Goal: Information Seeking & Learning: Find contact information

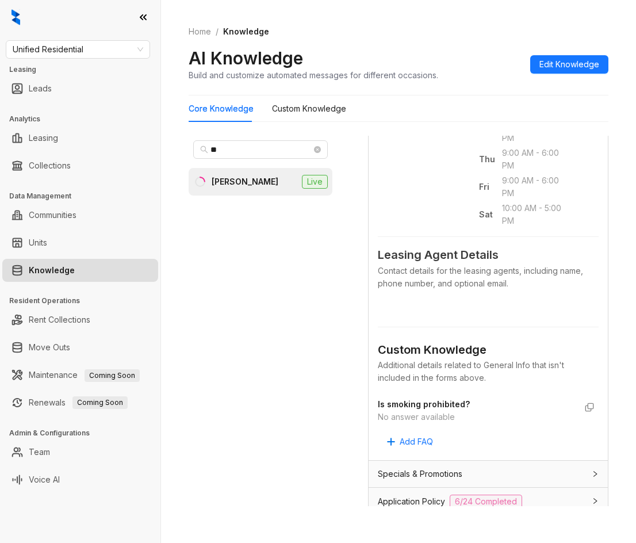
scroll to position [920, 0]
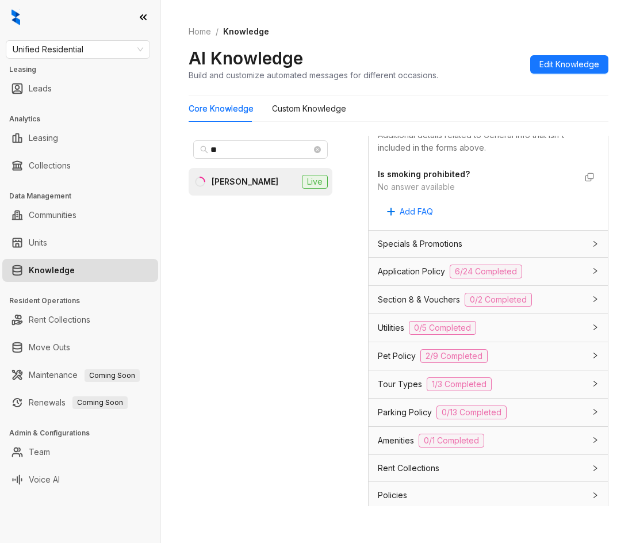
click at [441, 306] on span "Section 8 & Vouchers" at bounding box center [419, 299] width 82 height 13
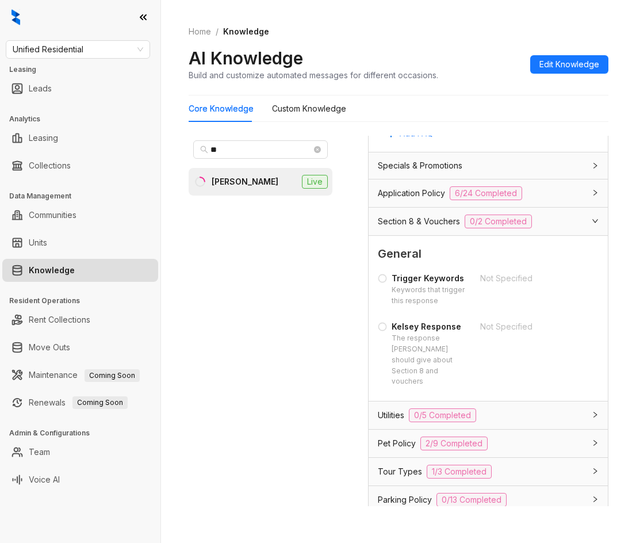
scroll to position [1223, 0]
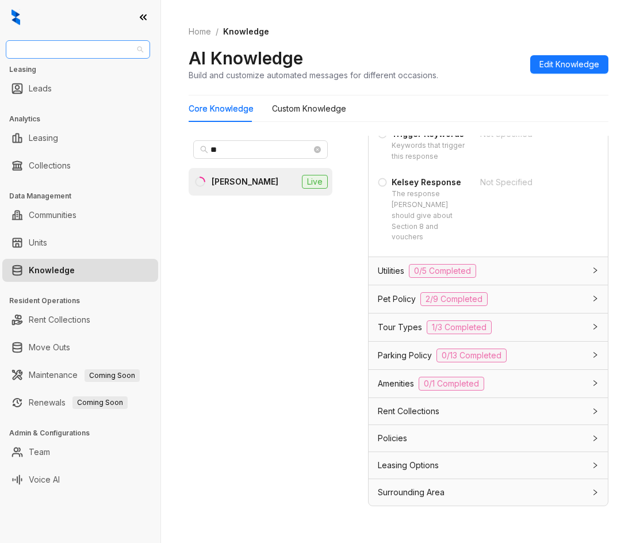
click at [67, 54] on span "Unified Residential" at bounding box center [78, 49] width 131 height 17
type input "**"
click at [71, 74] on div "RR Living" at bounding box center [78, 72] width 126 height 13
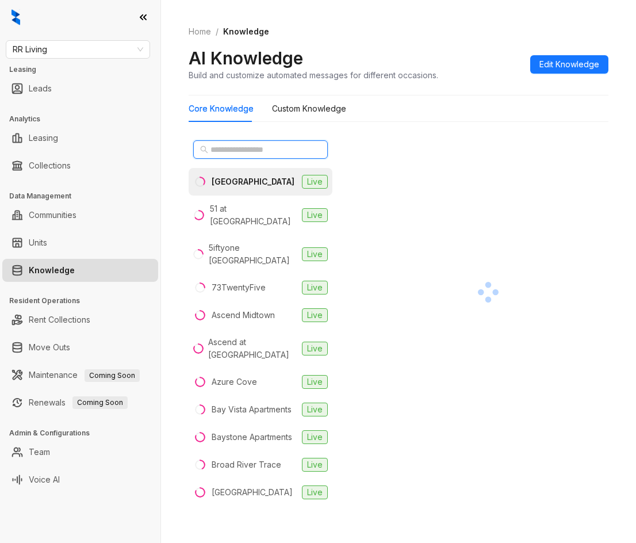
click at [261, 145] on input "text" at bounding box center [260, 149] width 101 height 13
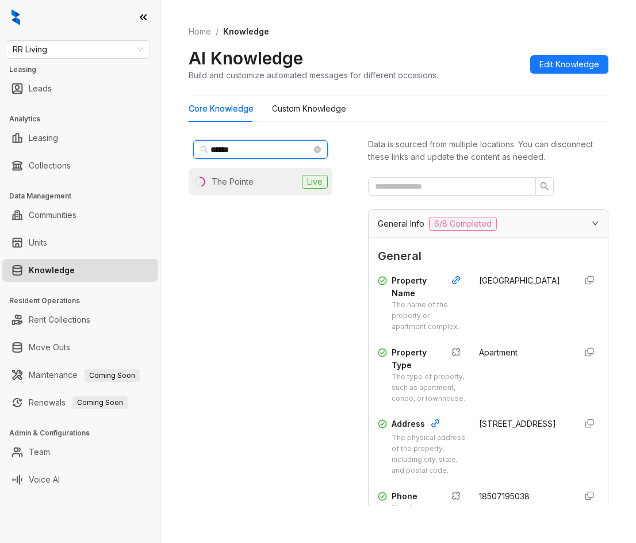
type input "******"
click at [297, 182] on div "Live" at bounding box center [312, 182] width 30 height 14
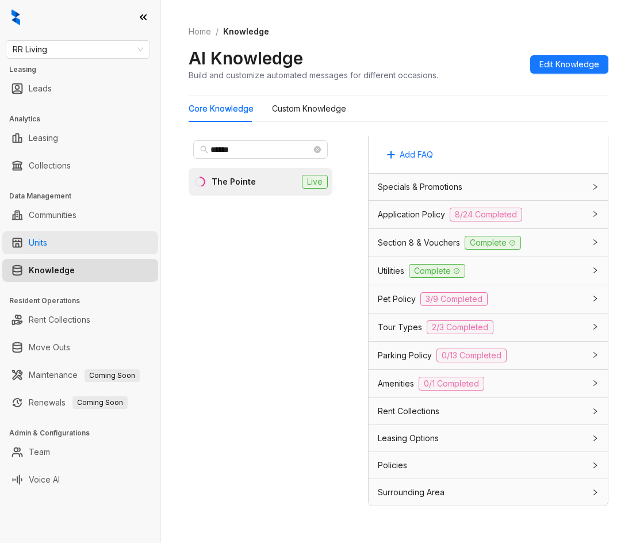
scroll to position [1020, 0]
click at [54, 50] on span "RR Living" at bounding box center [78, 49] width 131 height 17
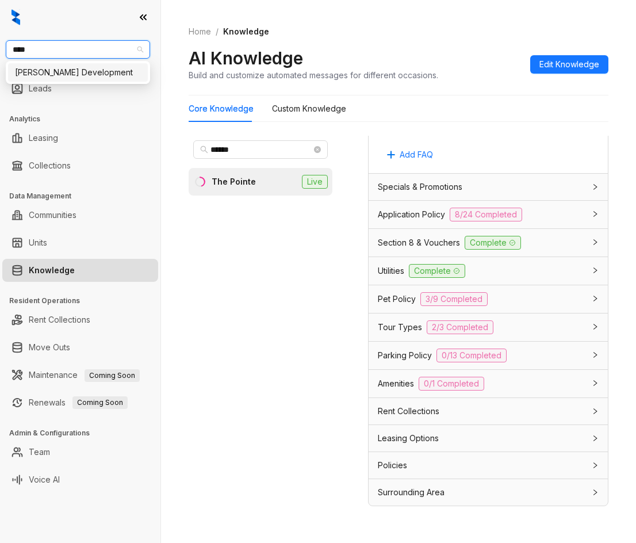
type input "*****"
click at [97, 77] on div "Davis Development" at bounding box center [78, 72] width 126 height 13
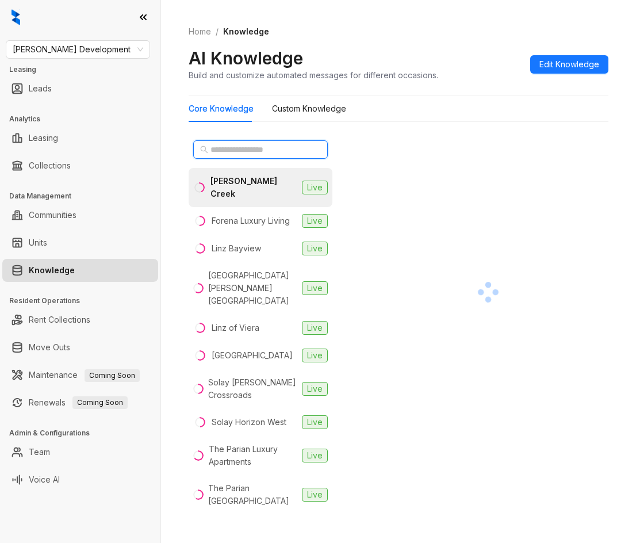
click at [263, 148] on input "text" at bounding box center [260, 149] width 101 height 13
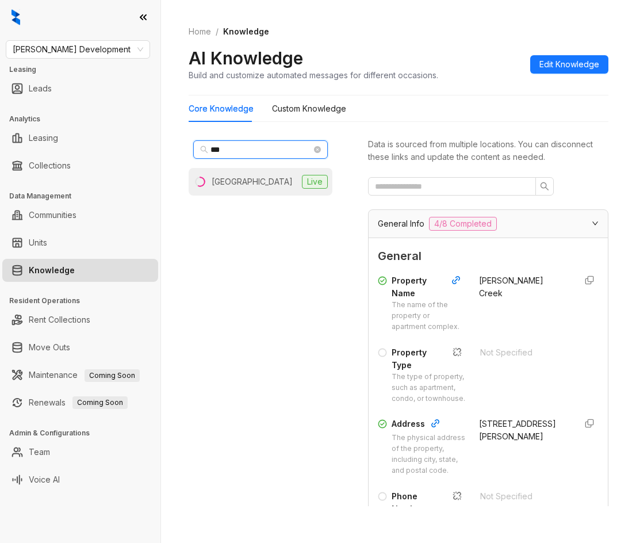
type input "***"
click at [269, 174] on li "Mio District West Live" at bounding box center [261, 182] width 144 height 28
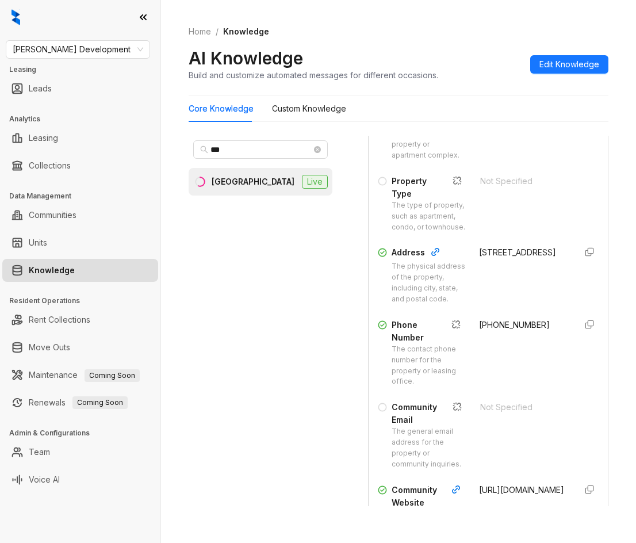
scroll to position [173, 0]
drag, startPoint x: 466, startPoint y: 358, endPoint x: 530, endPoint y: 358, distance: 63.3
click at [530, 358] on div "Phone Number The contact phone number for the property or leasing office. +1346…" at bounding box center [488, 351] width 221 height 68
copy span "+13465530536"
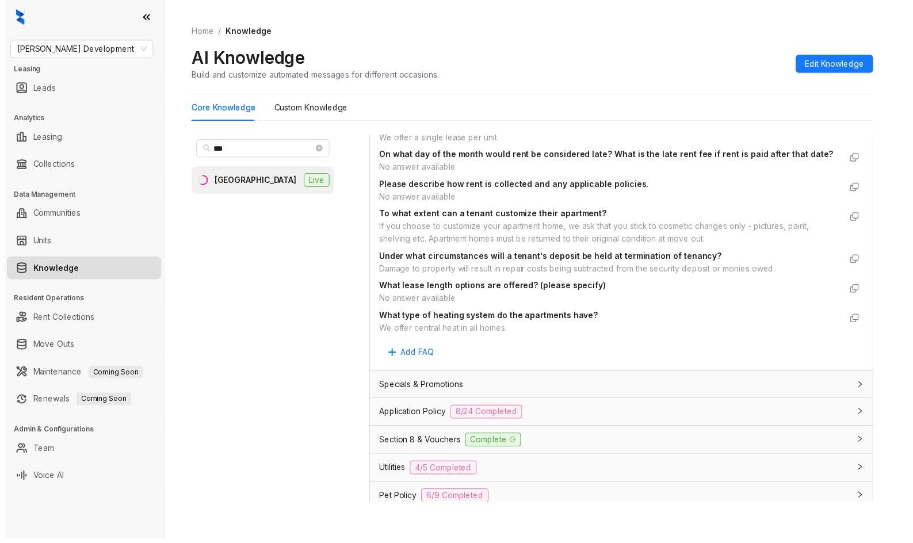
scroll to position [1138, 0]
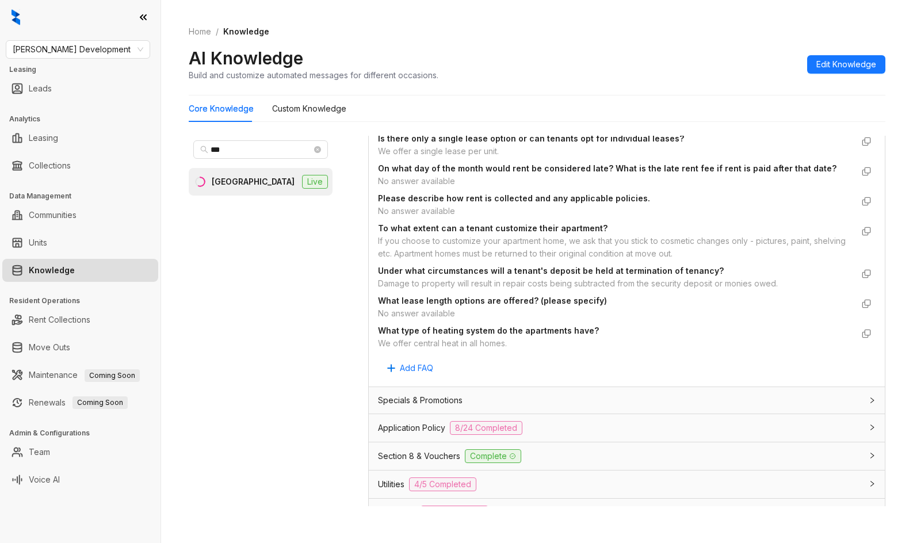
click at [561, 424] on div "Application Policy 8/24 Completed" at bounding box center [620, 428] width 484 height 14
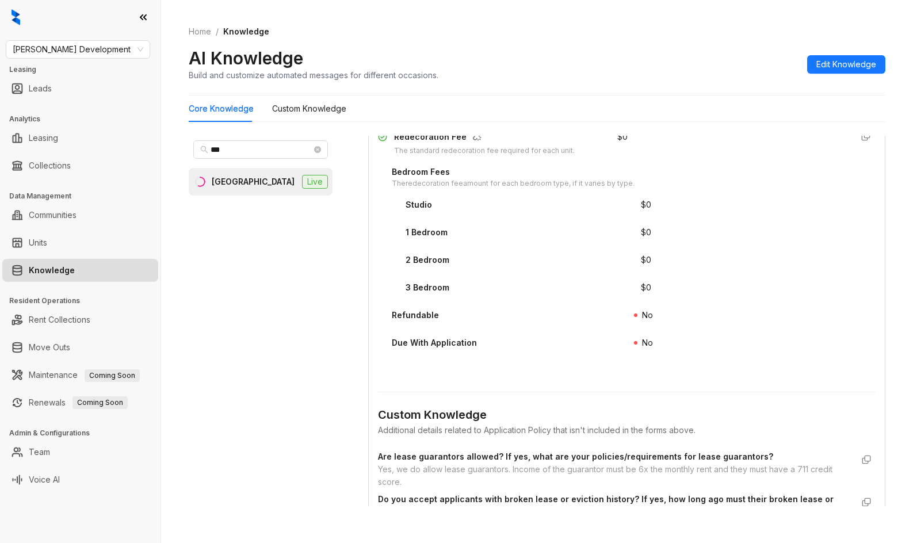
scroll to position [2460, 0]
